Goal: Task Accomplishment & Management: Complete application form

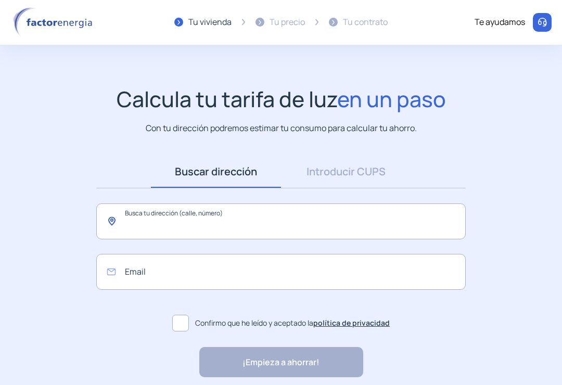
click at [394, 218] on input "text" at bounding box center [280, 221] width 369 height 36
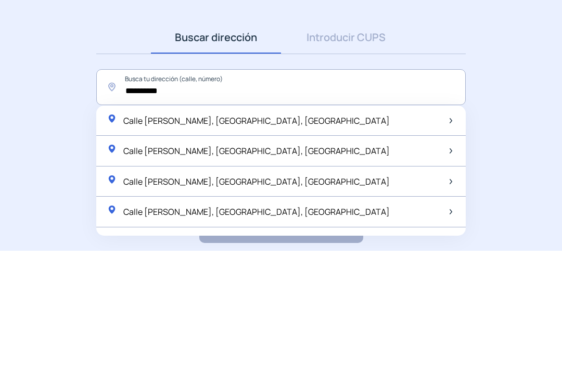
click at [144, 249] on span "Calle [PERSON_NAME], [GEOGRAPHIC_DATA], [GEOGRAPHIC_DATA]" at bounding box center [256, 254] width 266 height 11
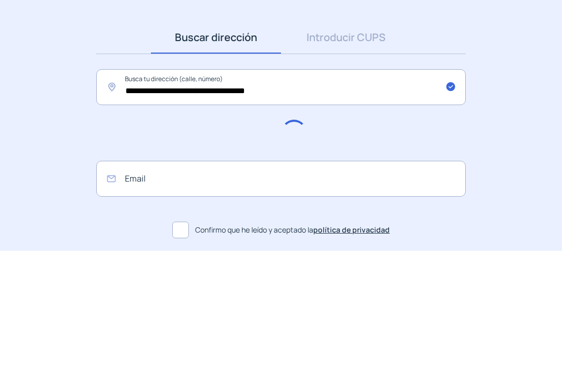
scroll to position [44, 0]
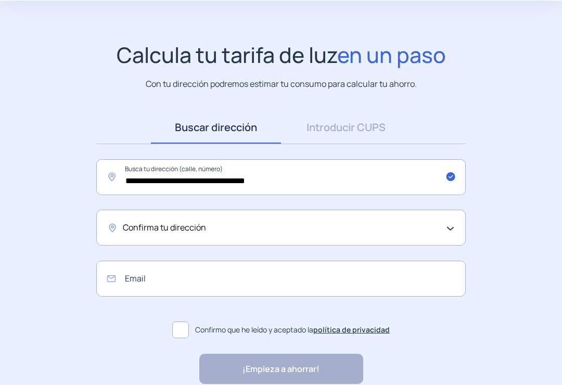
click at [354, 229] on div "Confirma tu dirección" at bounding box center [278, 228] width 311 height 14
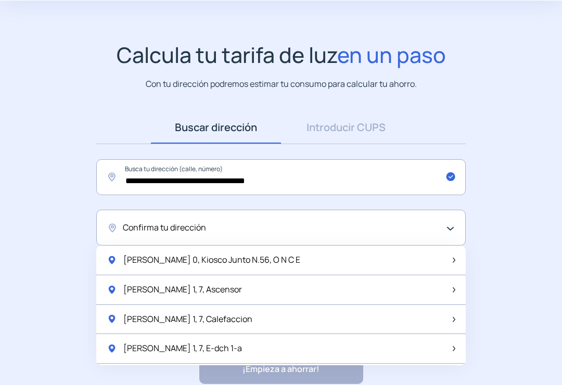
click at [133, 226] on span "Confirma tu dirección" at bounding box center [164, 228] width 83 height 14
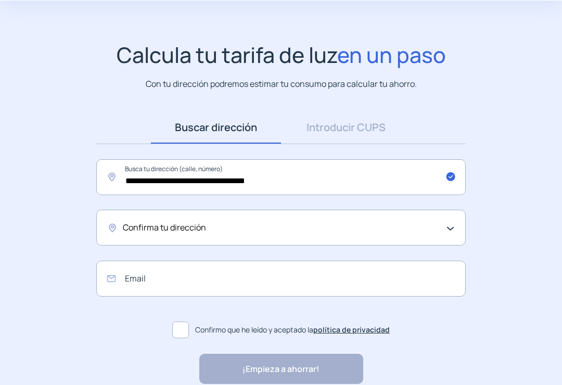
click at [135, 233] on span "Confirma tu dirección" at bounding box center [164, 228] width 83 height 14
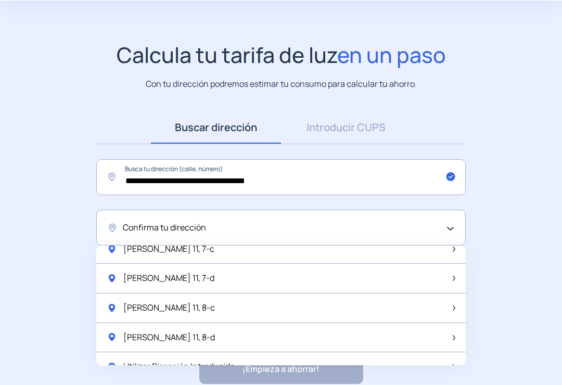
scroll to position [1365, 0]
click at [195, 184] on input "**********" at bounding box center [280, 177] width 369 height 36
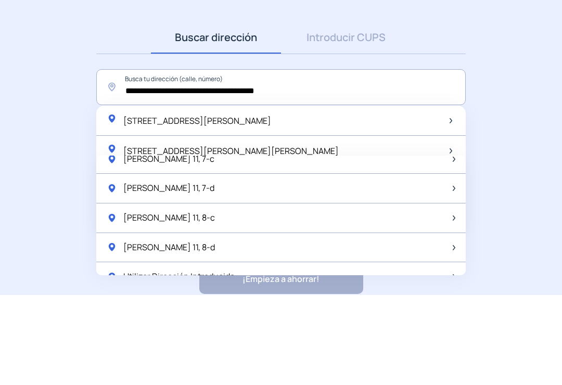
click at [299, 196] on div "[STREET_ADDRESS][PERSON_NAME]" at bounding box center [280, 211] width 369 height 31
type input "**********"
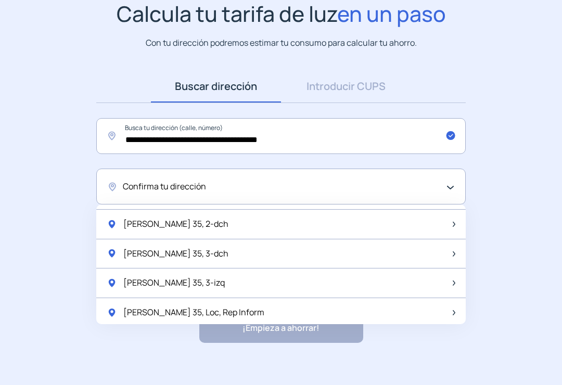
scroll to position [26, 0]
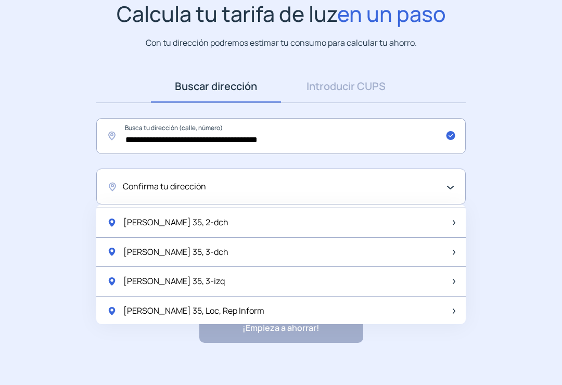
click at [305, 251] on div "[PERSON_NAME] 35, 3-dch" at bounding box center [280, 253] width 369 height 30
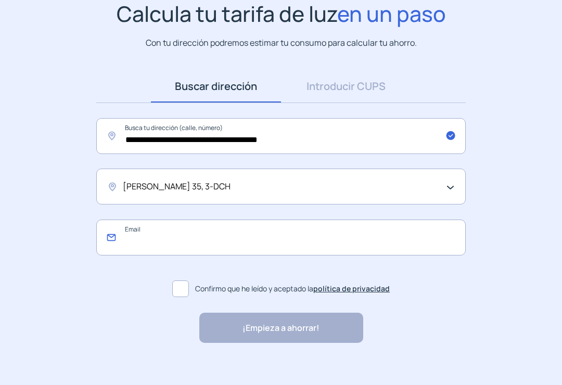
click at [422, 244] on input "email" at bounding box center [280, 237] width 369 height 36
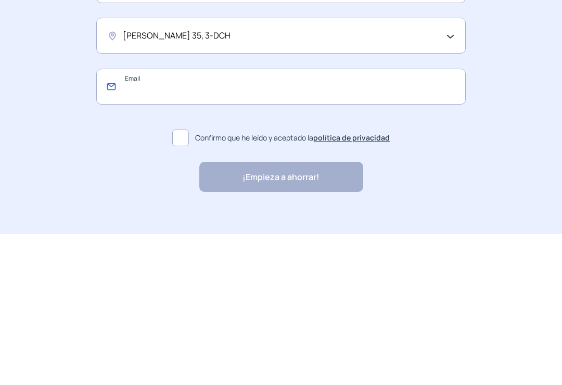
type input "**********"
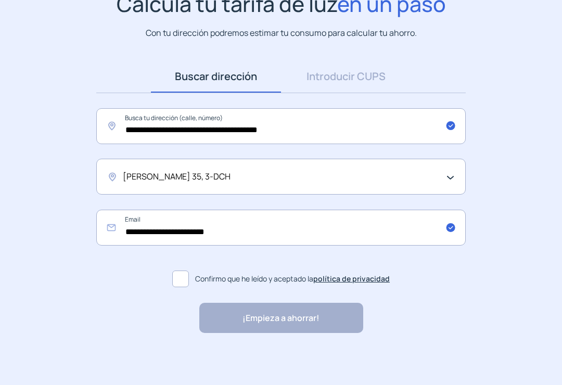
click at [180, 275] on span at bounding box center [180, 278] width 17 height 17
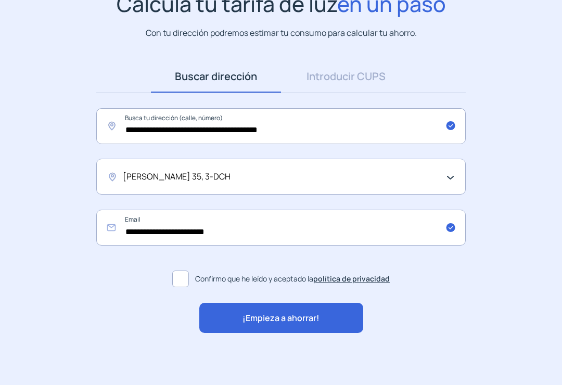
click at [232, 323] on div "¡Empieza a ahorrar!" at bounding box center [281, 318] width 164 height 30
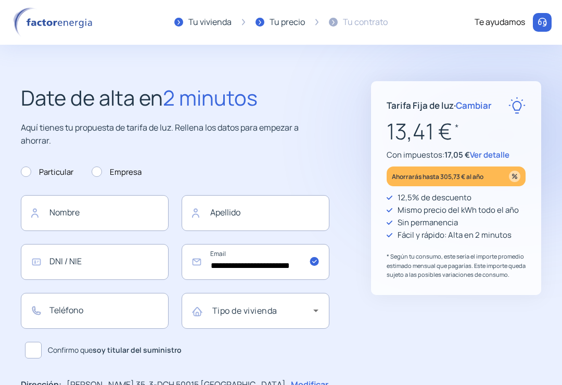
click at [17, 22] on img at bounding box center [54, 22] width 88 height 30
click at [40, 47] on div "**********" at bounding box center [281, 390] width 562 height 781
click at [179, 27] on div at bounding box center [178, 22] width 9 height 9
click at [188, 23] on div "Tu vivienda" at bounding box center [209, 23] width 43 height 14
click at [216, 17] on div "Tu vivienda" at bounding box center [209, 23] width 43 height 14
